Goal: Information Seeking & Learning: Learn about a topic

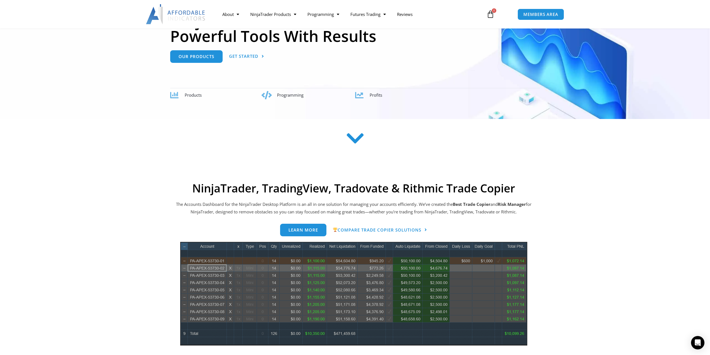
scroll to position [84, 0]
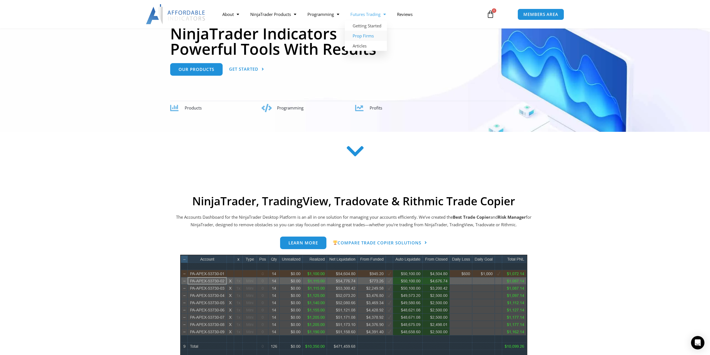
click at [369, 35] on link "Prop Firms" at bounding box center [366, 36] width 42 height 10
